Goal: Task Accomplishment & Management: Complete application form

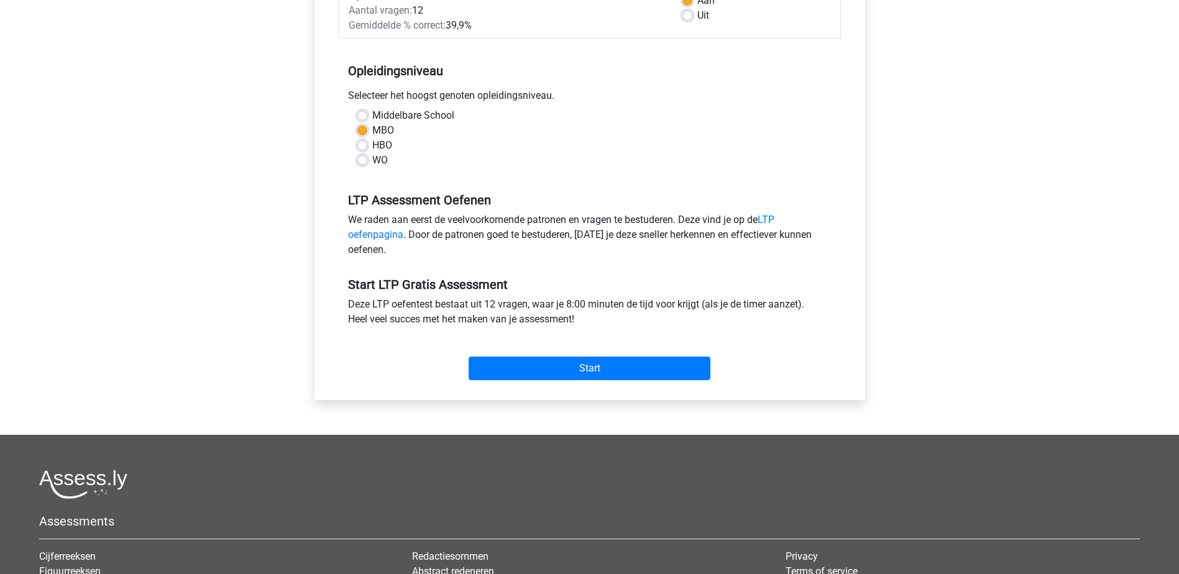
scroll to position [249, 0]
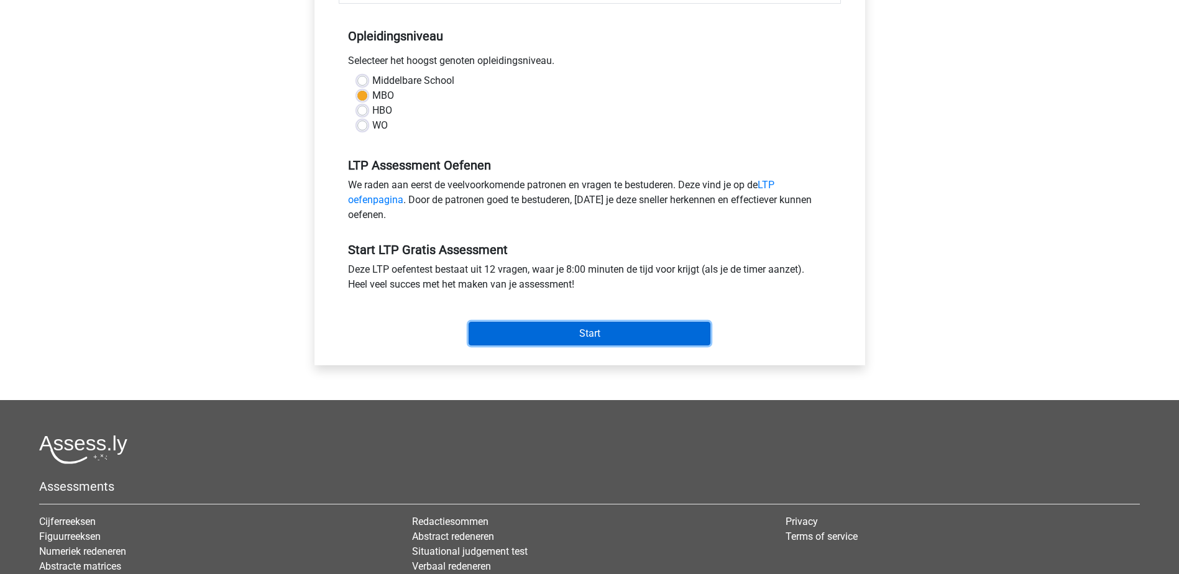
click at [603, 328] on input "Start" at bounding box center [590, 334] width 242 height 24
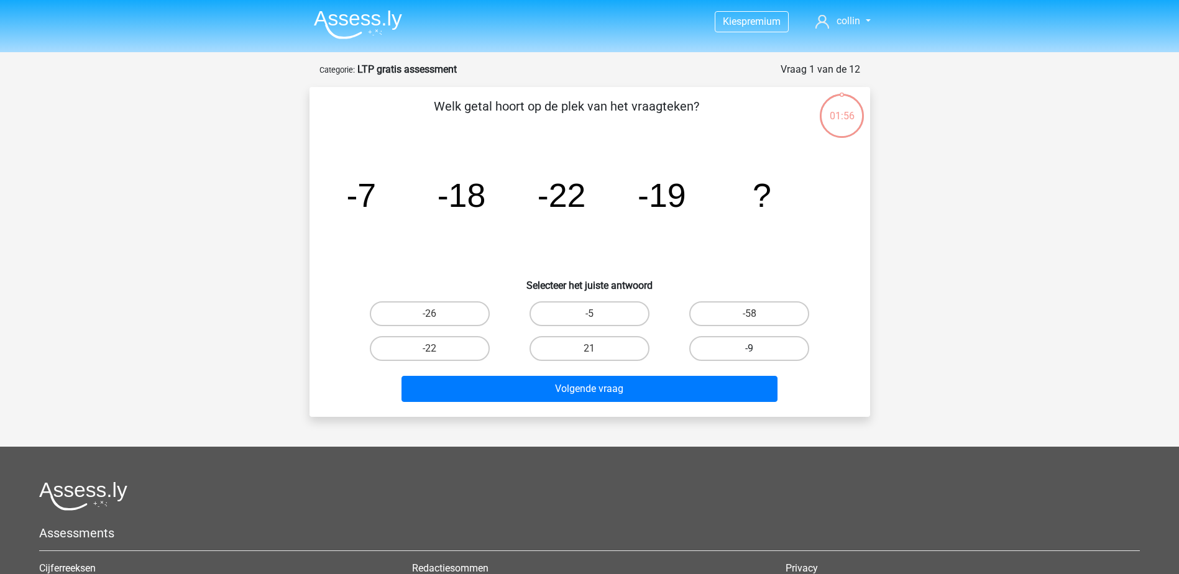
click at [736, 350] on label "-9" at bounding box center [749, 348] width 120 height 25
click at [749, 350] on input "-9" at bounding box center [753, 353] width 8 height 8
radio input "true"
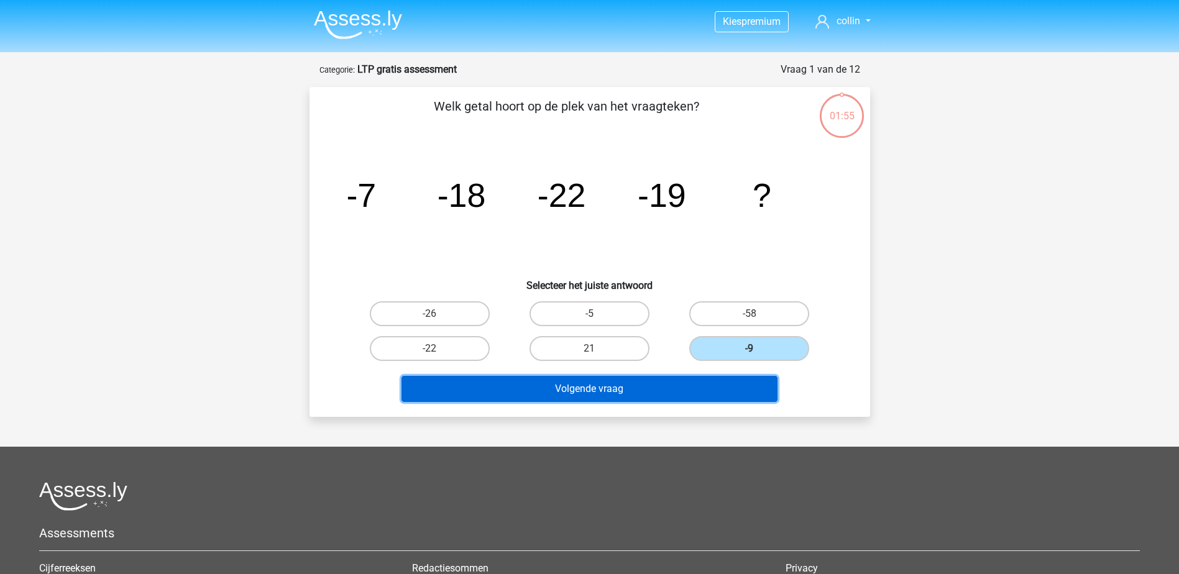
click at [621, 400] on button "Volgende vraag" at bounding box center [589, 389] width 376 height 26
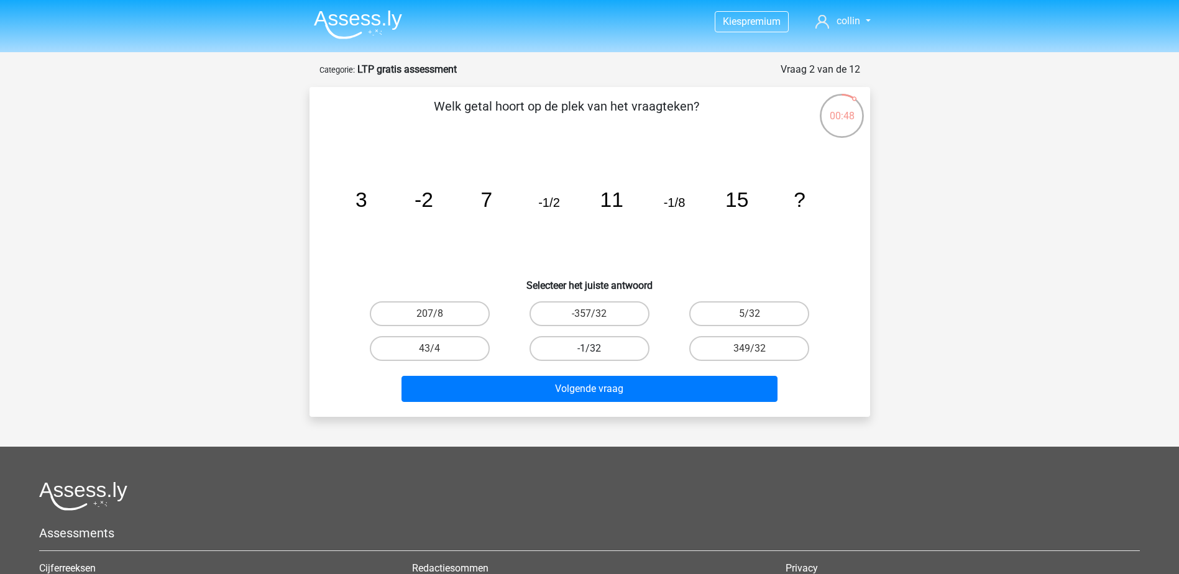
click at [638, 359] on label "-1/32" at bounding box center [589, 348] width 120 height 25
click at [597, 357] on input "-1/32" at bounding box center [593, 353] width 8 height 8
radio input "true"
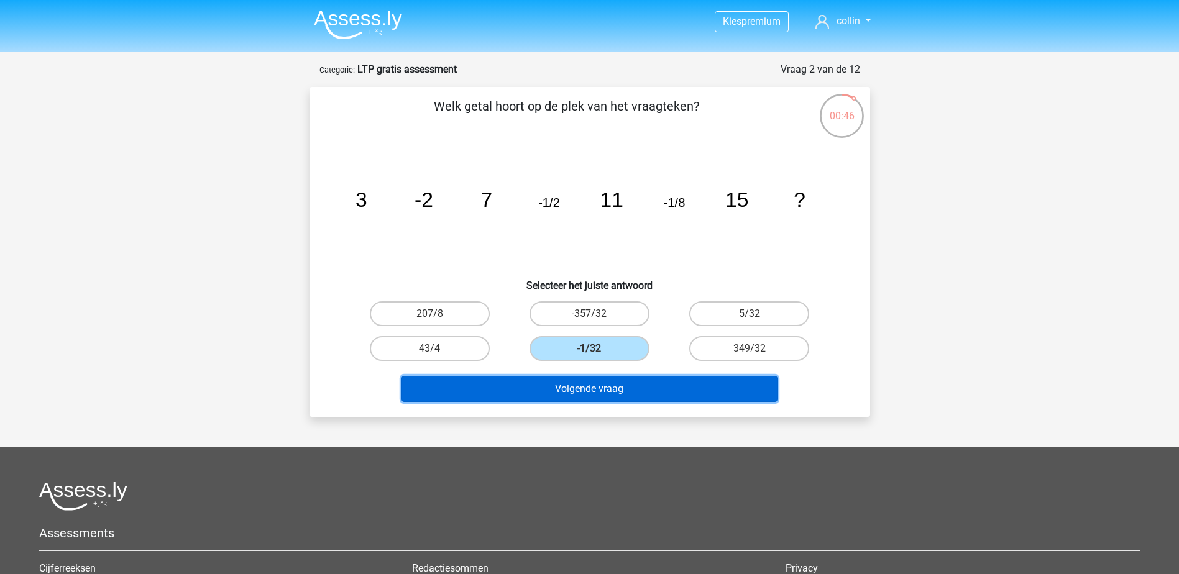
click at [618, 380] on button "Volgende vraag" at bounding box center [589, 389] width 376 height 26
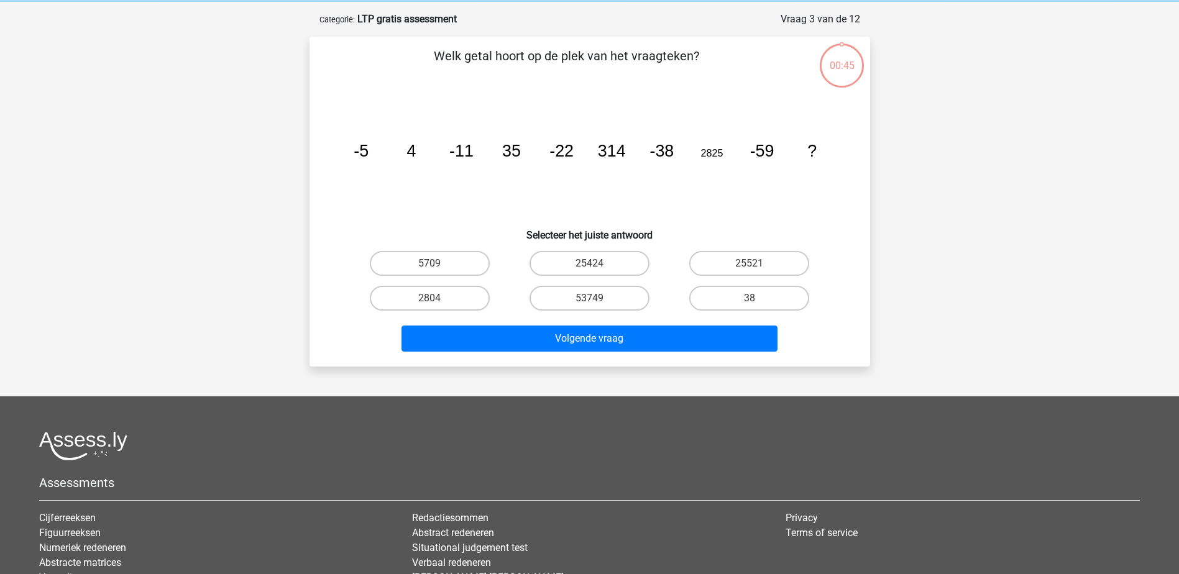
scroll to position [62, 0]
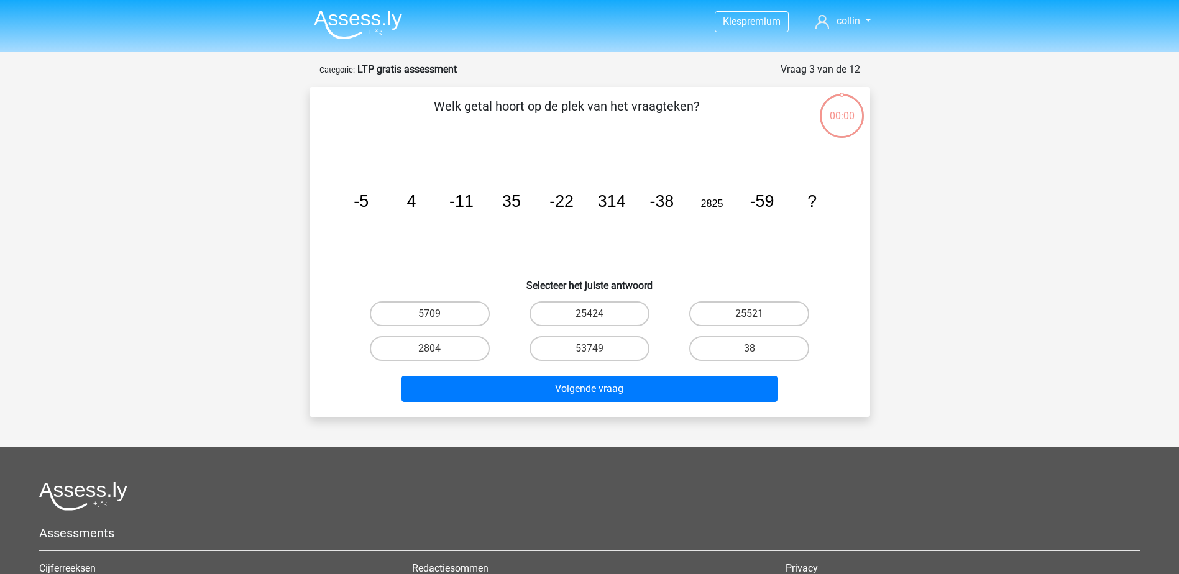
scroll to position [62, 0]
